Goal: Task Accomplishment & Management: Complete application form

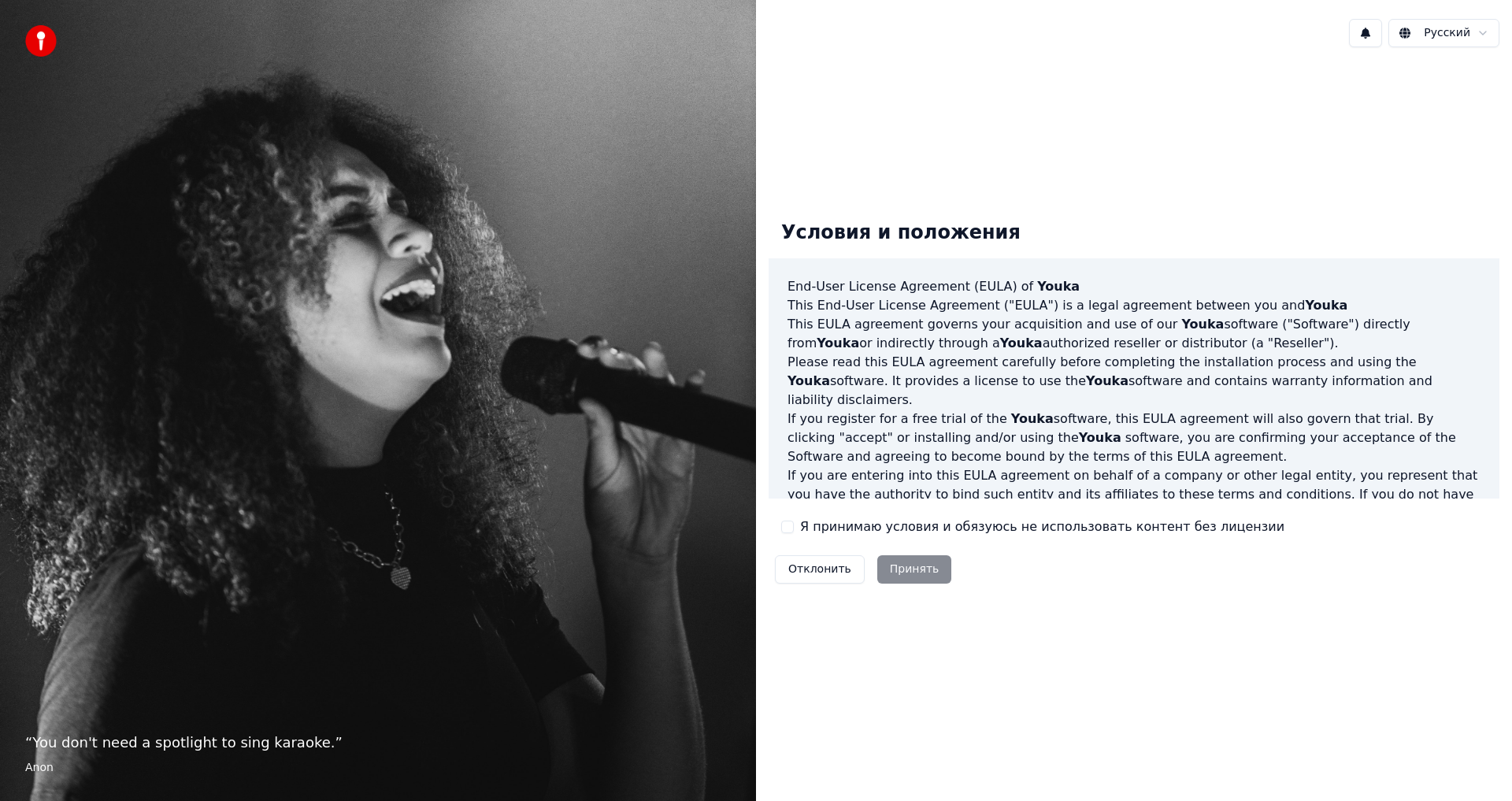
click at [789, 525] on button "Я принимаю условия и обязуюсь не использовать контент без лицензии" at bounding box center [787, 526] width 13 height 13
click at [900, 565] on button "Принять" at bounding box center [915, 569] width 75 height 29
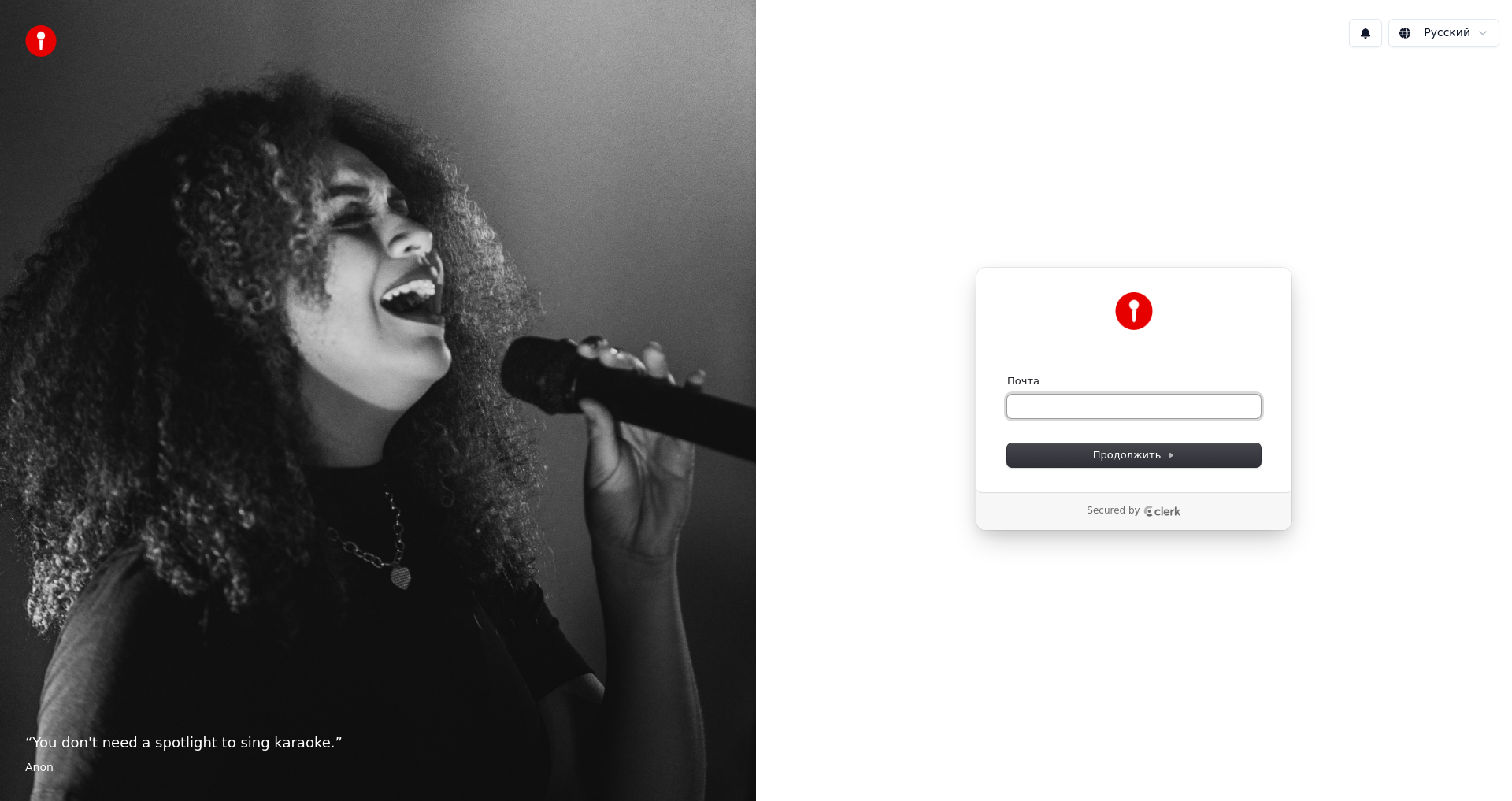
click at [1120, 400] on input "Почта" at bounding box center [1134, 406] width 254 height 24
click at [1163, 449] on span "Продолжить" at bounding box center [1134, 456] width 83 height 14
type input "**********"
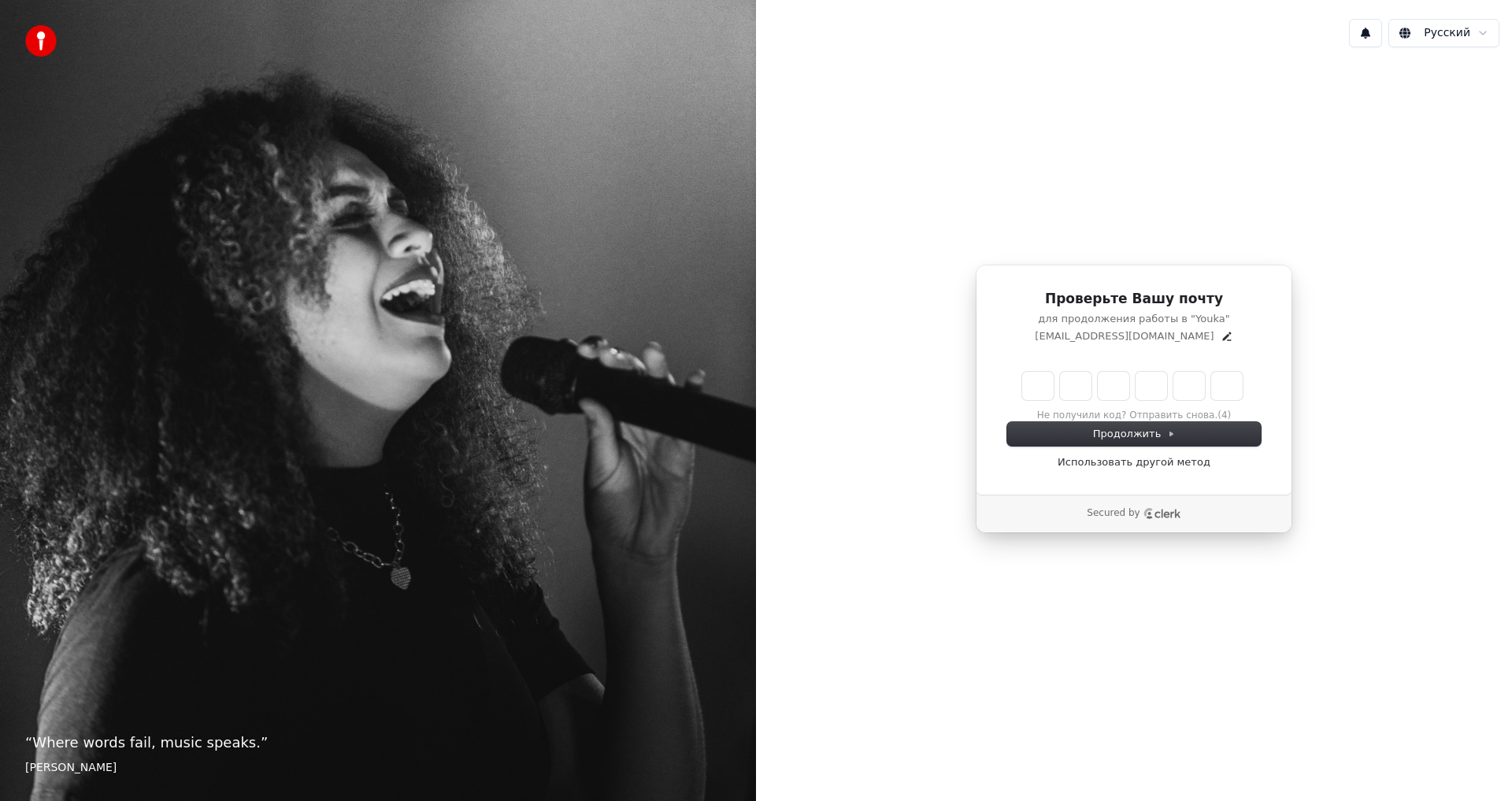
click at [1394, 92] on div "Проверьте Вашу почту для продолжения работы в "Youka" [EMAIL_ADDRESS][DOMAIN_NA…" at bounding box center [1134, 399] width 756 height 678
